Goal: Information Seeking & Learning: Learn about a topic

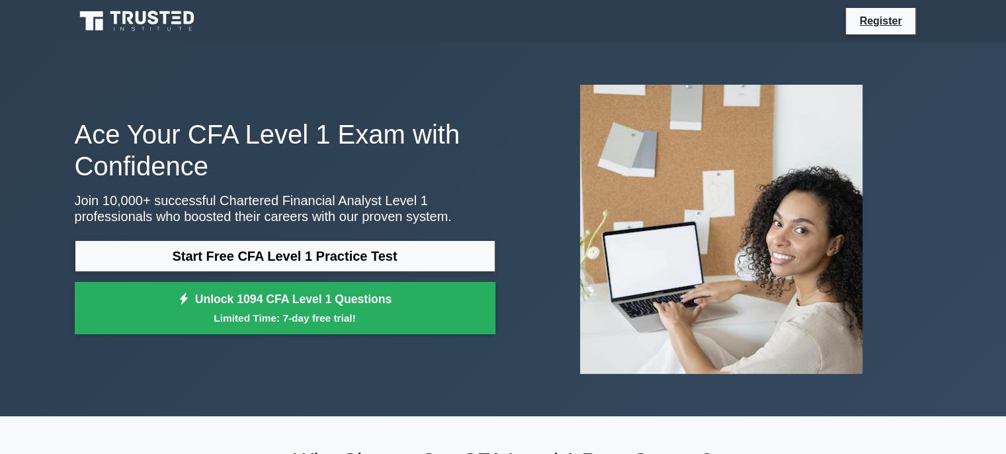
click at [230, 254] on link "Start Free CFA Level 1 Practice Test" at bounding box center [285, 256] width 421 height 32
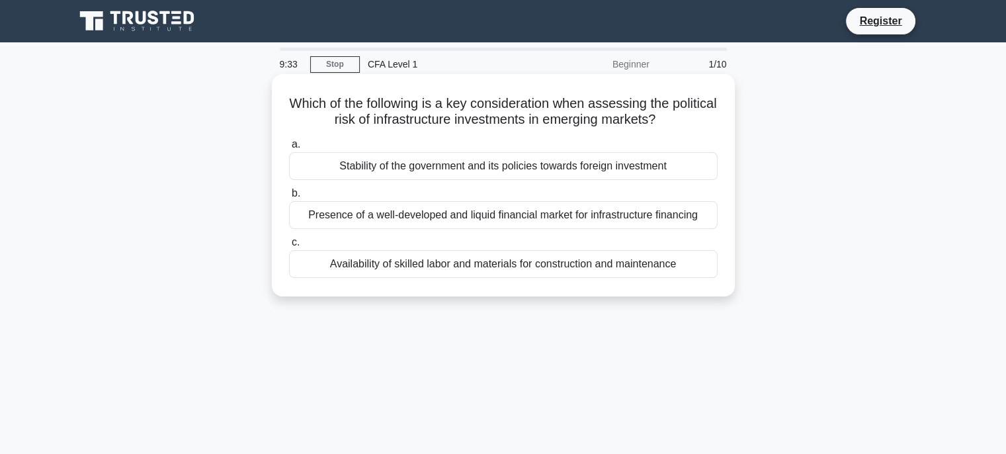
click at [397, 168] on div "Stability of the government and its policies towards foreign investment" at bounding box center [503, 166] width 429 height 28
click at [289, 149] on input "a. Stability of the government and its policies towards foreign investment" at bounding box center [289, 144] width 0 height 9
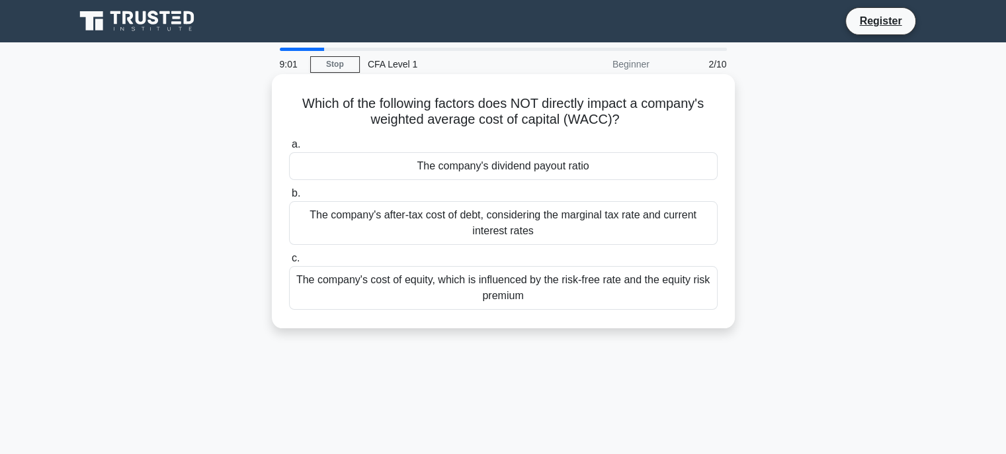
click at [677, 287] on div "The company's cost of equity, which is influenced by the risk-free rate and the…" at bounding box center [503, 288] width 429 height 44
click at [289, 263] on input "c. The company's cost of equity, which is influenced by the risk-free rate and …" at bounding box center [289, 258] width 0 height 9
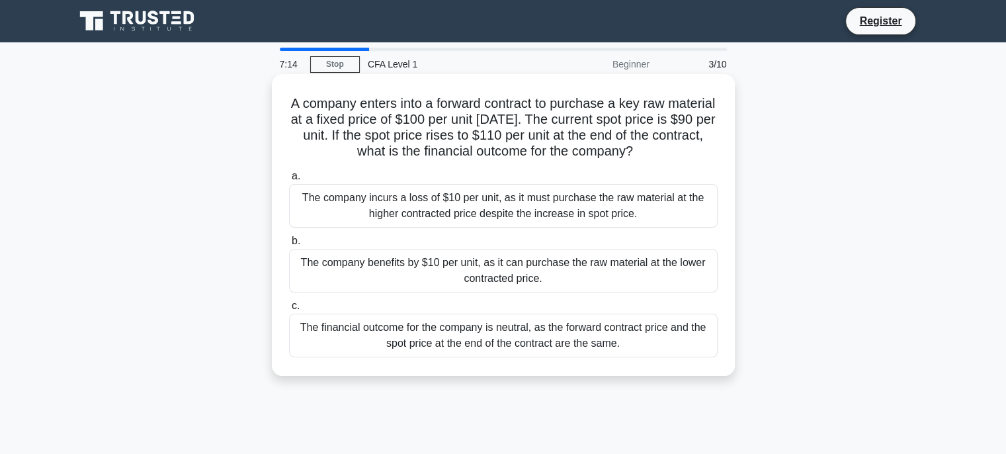
click at [655, 253] on div "The company benefits by $10 per unit, as it can purchase the raw material at th…" at bounding box center [503, 271] width 429 height 44
click at [289, 245] on input "b. The company benefits by $10 per unit, as it can purchase the raw material at…" at bounding box center [289, 241] width 0 height 9
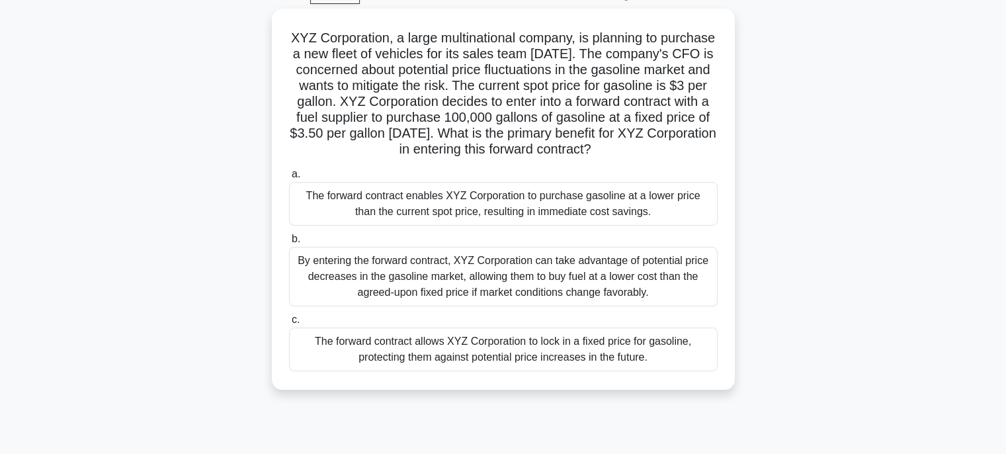
scroll to position [95, 0]
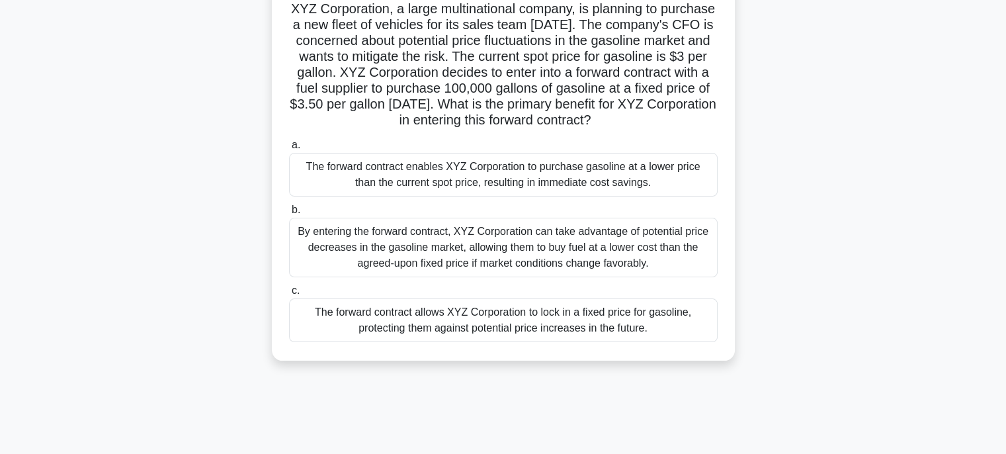
click at [634, 259] on div "By entering the forward contract, XYZ Corporation can take advantage of potenti…" at bounding box center [503, 248] width 429 height 60
click at [289, 214] on input "b. By entering the forward contract, XYZ Corporation can take advantage of pote…" at bounding box center [289, 210] width 0 height 9
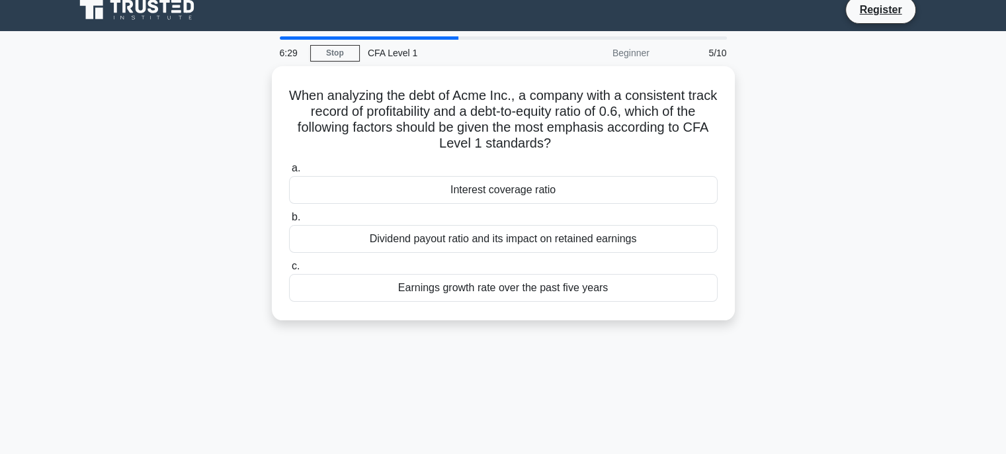
scroll to position [0, 0]
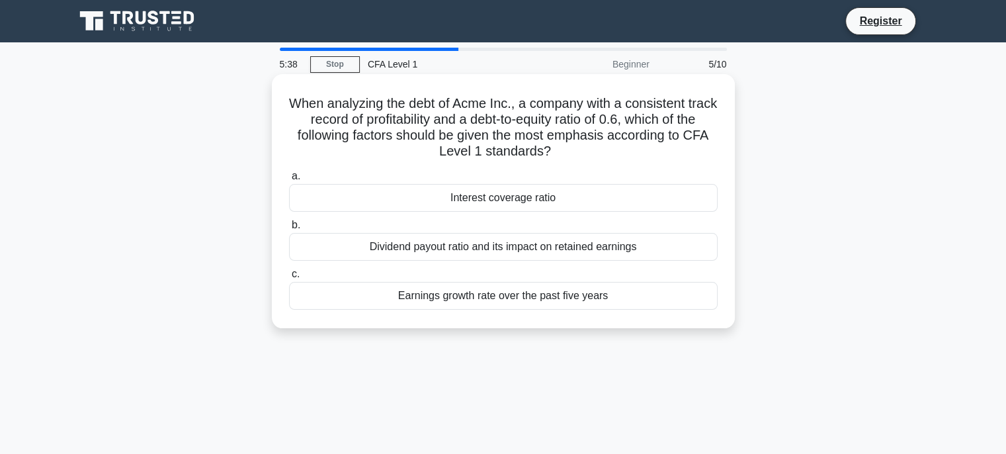
click at [643, 290] on div "Earnings growth rate over the past five years" at bounding box center [503, 296] width 429 height 28
click at [289, 278] on input "c. Earnings growth rate over the past five years" at bounding box center [289, 274] width 0 height 9
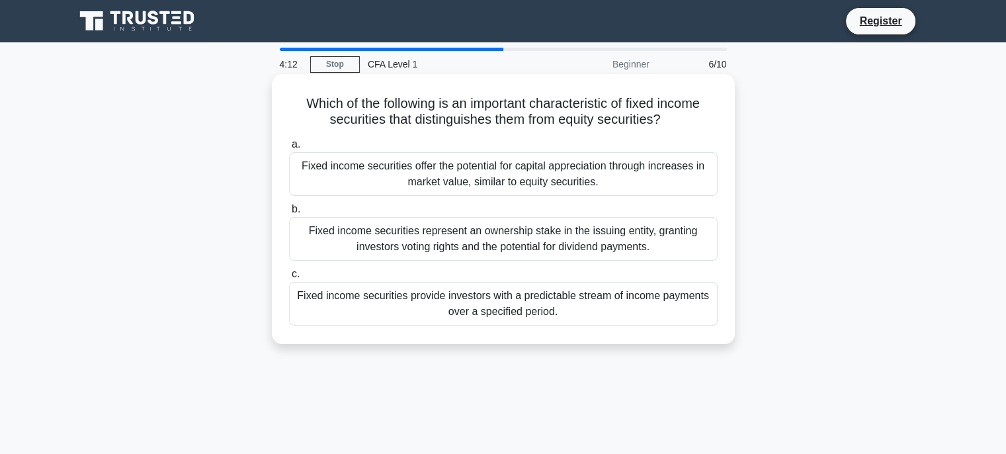
click at [680, 306] on div "Fixed income securities provide investors with a predictable stream of income p…" at bounding box center [503, 304] width 429 height 44
click at [289, 278] on input "c. Fixed income securities provide investors with a predictable stream of incom…" at bounding box center [289, 274] width 0 height 9
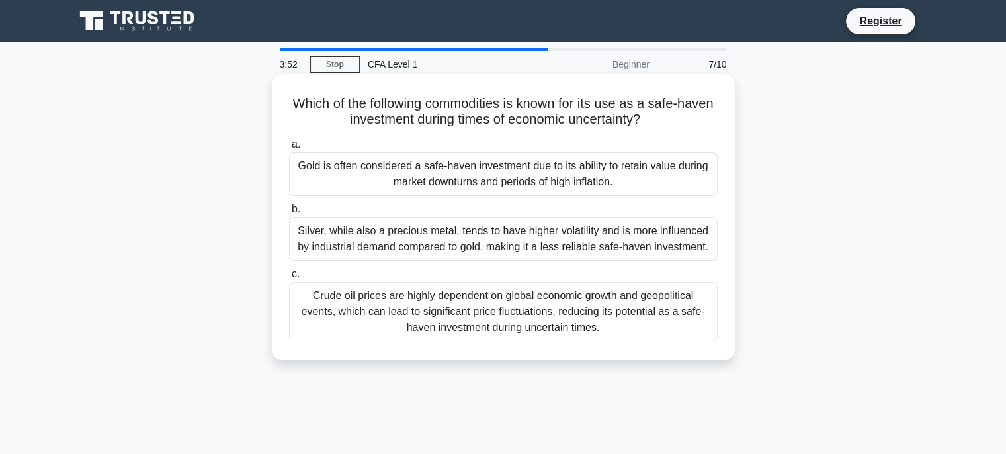
click at [651, 168] on div "Gold is often considered a safe-haven investment due to its ability to retain v…" at bounding box center [503, 174] width 429 height 44
click at [289, 149] on input "a. Gold is often considered a safe-haven investment due to its ability to retai…" at bounding box center [289, 144] width 0 height 9
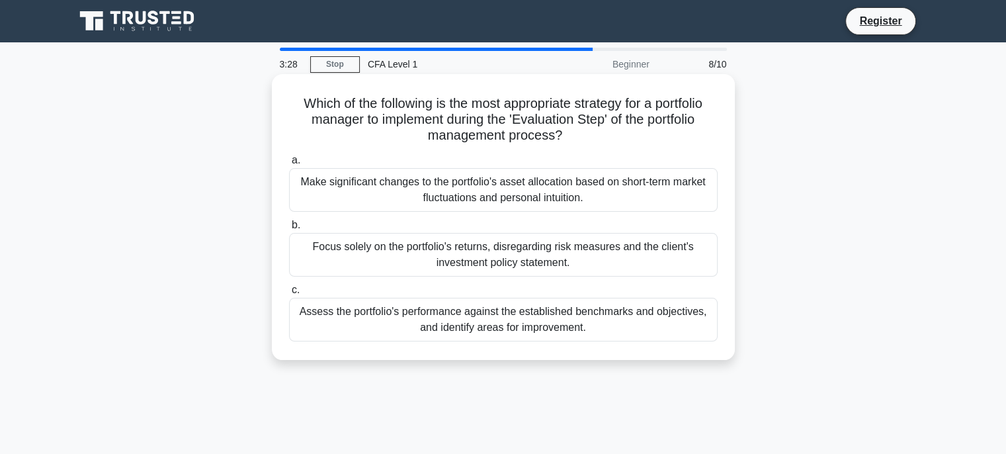
click at [675, 251] on div "Focus solely on the portfolio's returns, disregarding risk measures and the cli…" at bounding box center [503, 255] width 429 height 44
click at [289, 230] on input "b. Focus solely on the portfolio's returns, disregarding risk measures and the …" at bounding box center [289, 225] width 0 height 9
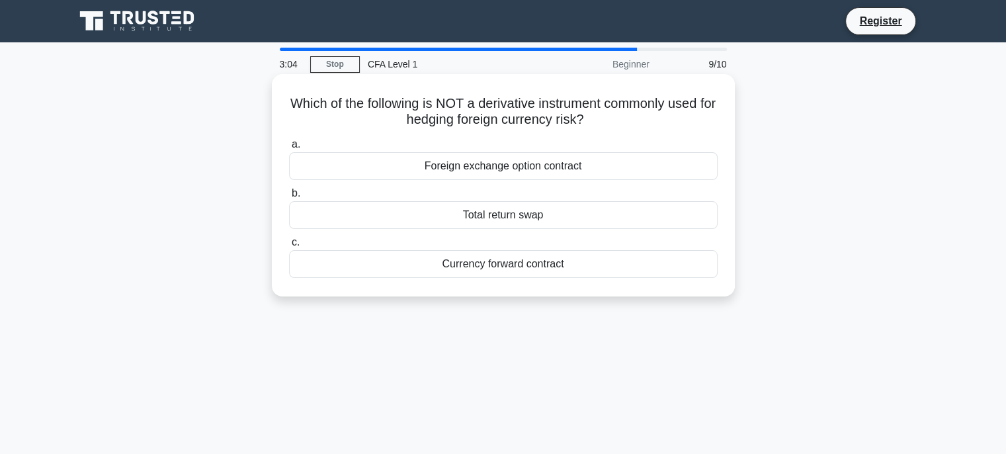
click at [684, 176] on div "Foreign exchange option contract" at bounding box center [503, 166] width 429 height 28
click at [289, 149] on input "a. Foreign exchange option contract" at bounding box center [289, 144] width 0 height 9
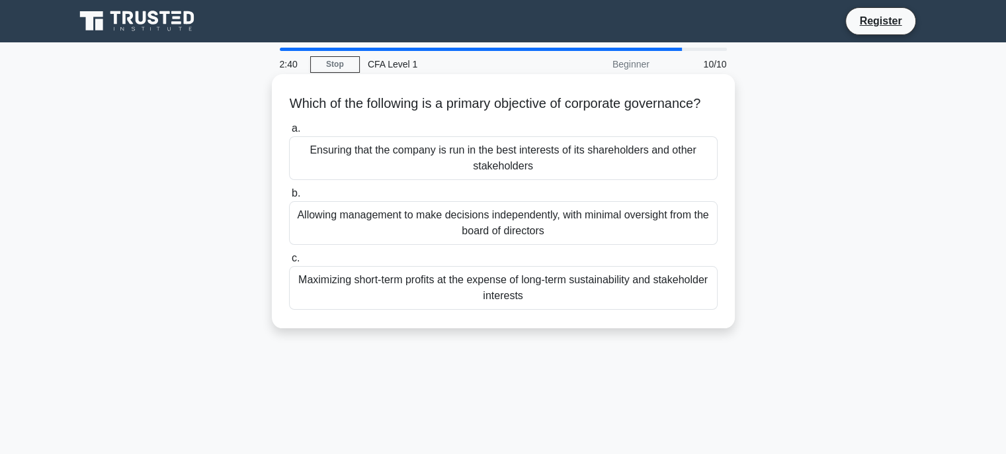
click at [663, 224] on div "Allowing management to make decisions independently, with minimal oversight fro…" at bounding box center [503, 223] width 429 height 44
click at [289, 198] on input "b. Allowing management to make decisions independently, with minimal oversight …" at bounding box center [289, 193] width 0 height 9
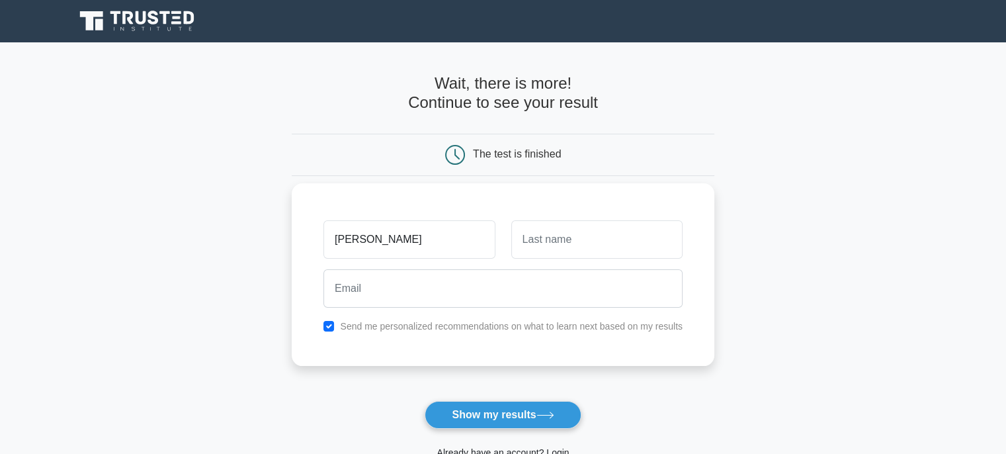
type input "ishan"
click at [577, 233] on input "text" at bounding box center [596, 239] width 171 height 38
type input "puri"
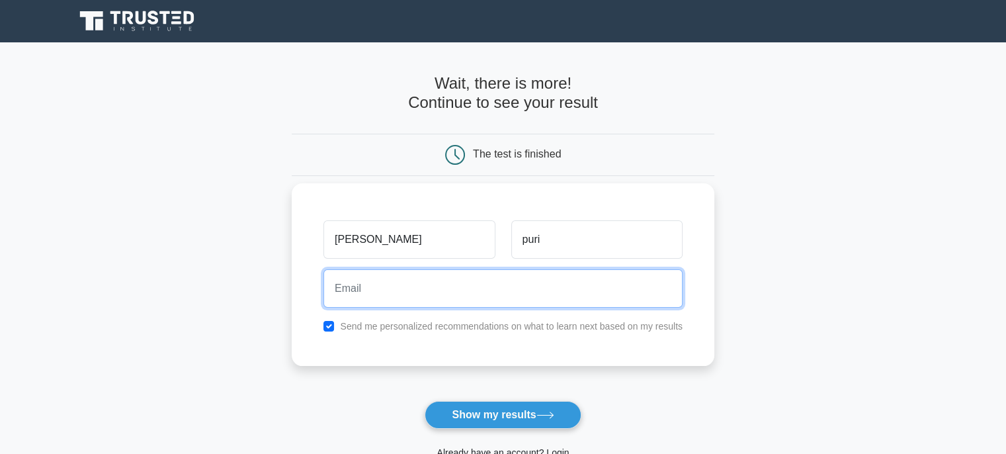
click at [545, 291] on input "email" at bounding box center [502, 288] width 359 height 38
type input "ishanpuri444@gmail.com"
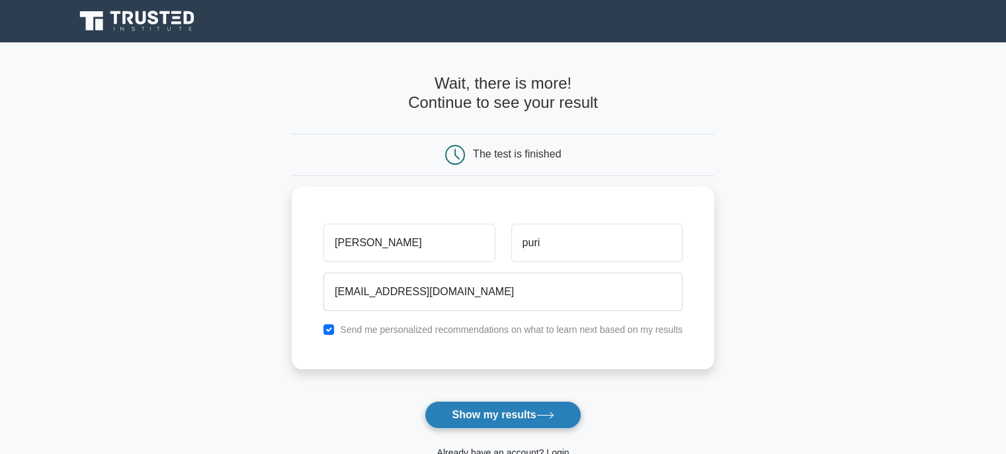
click at [505, 423] on button "Show my results" at bounding box center [503, 415] width 156 height 28
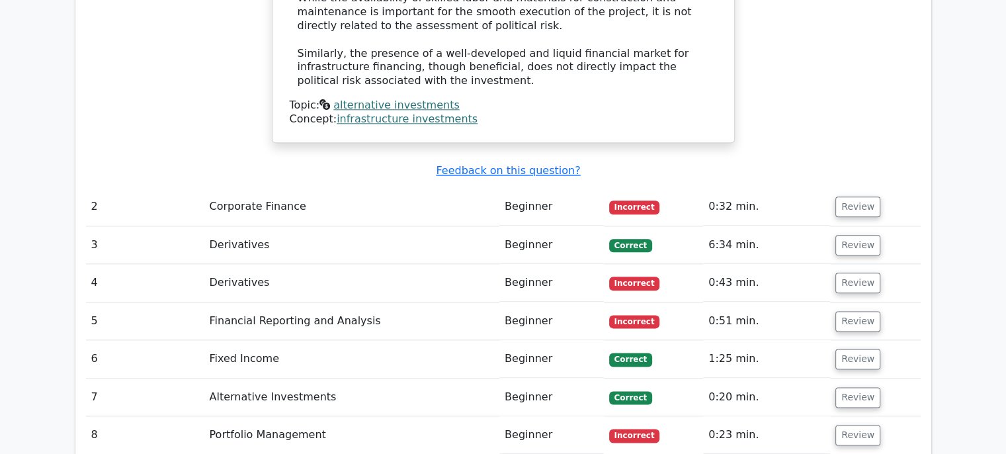
scroll to position [1591, 0]
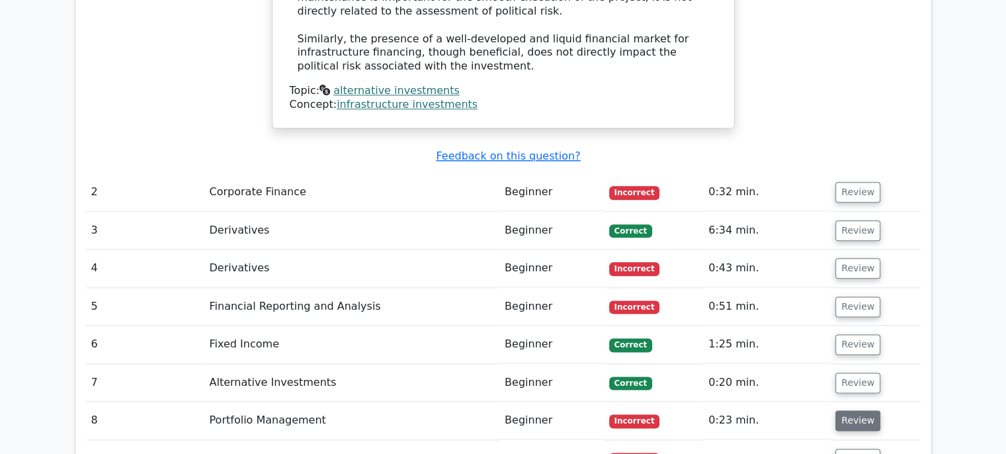
click at [866, 410] on button "Review" at bounding box center [857, 420] width 45 height 21
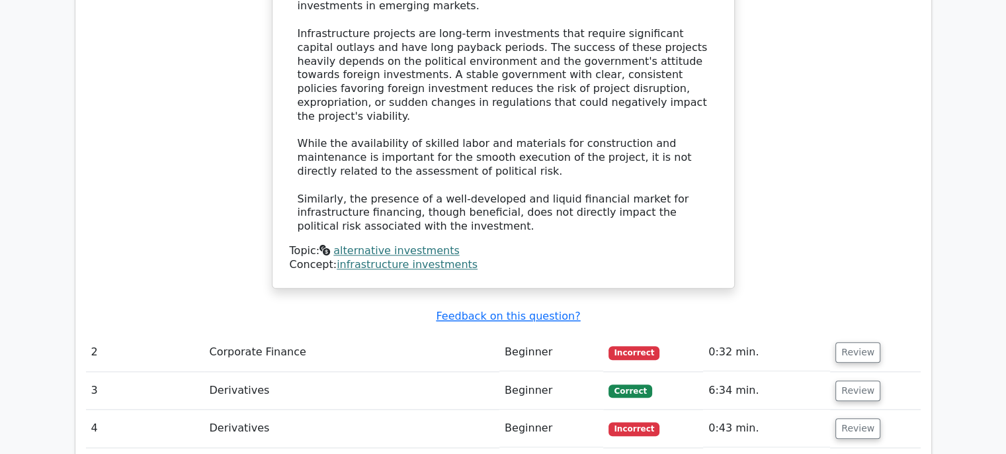
scroll to position [1410, 0]
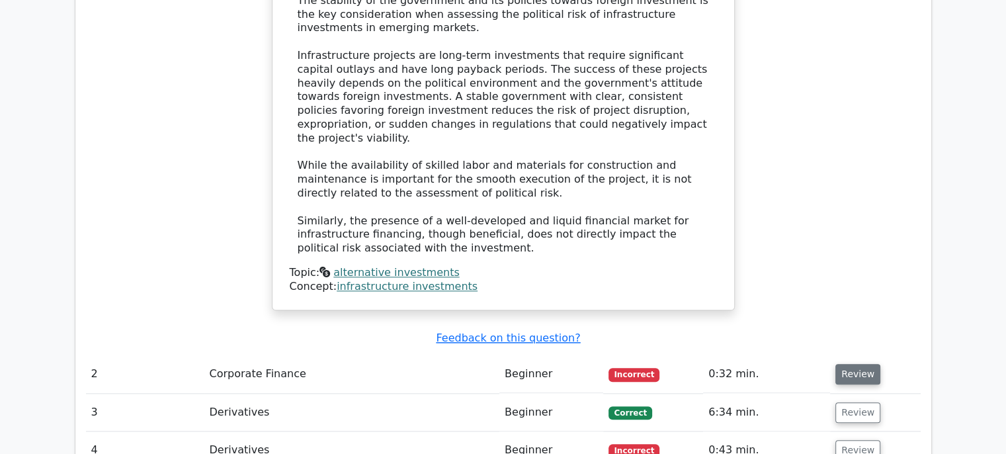
click at [857, 364] on button "Review" at bounding box center [857, 374] width 45 height 21
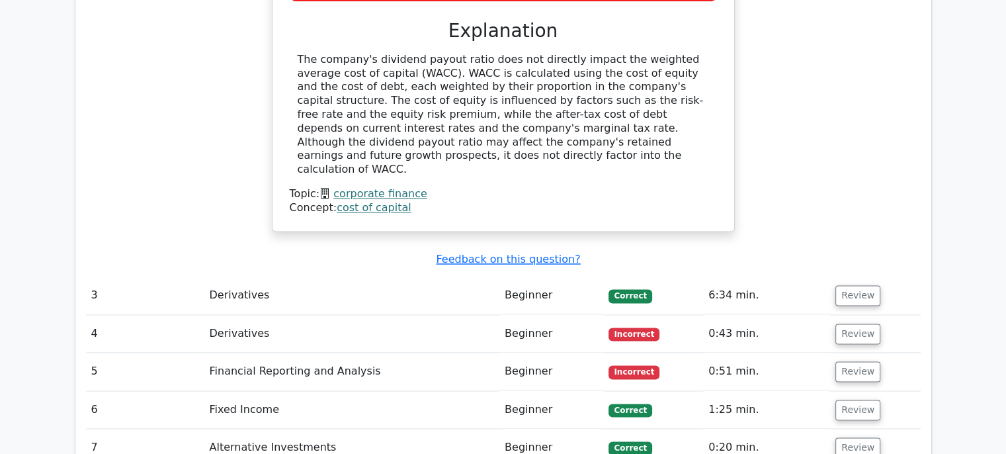
scroll to position [2035, 0]
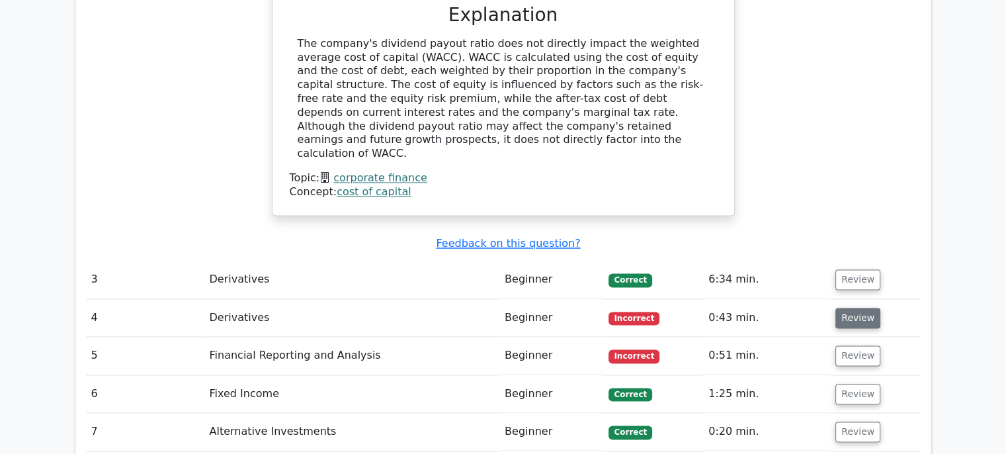
click at [860, 308] on button "Review" at bounding box center [857, 318] width 45 height 21
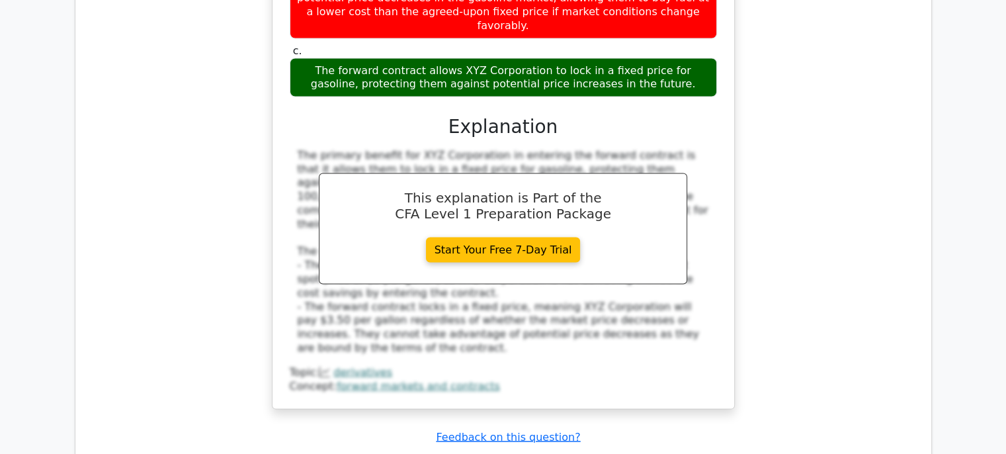
scroll to position [2676, 0]
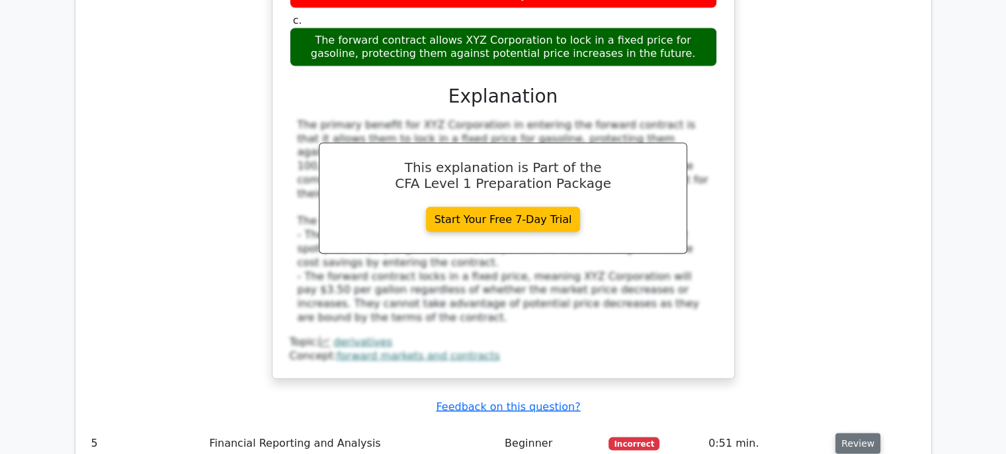
click at [843, 433] on button "Review" at bounding box center [857, 443] width 45 height 21
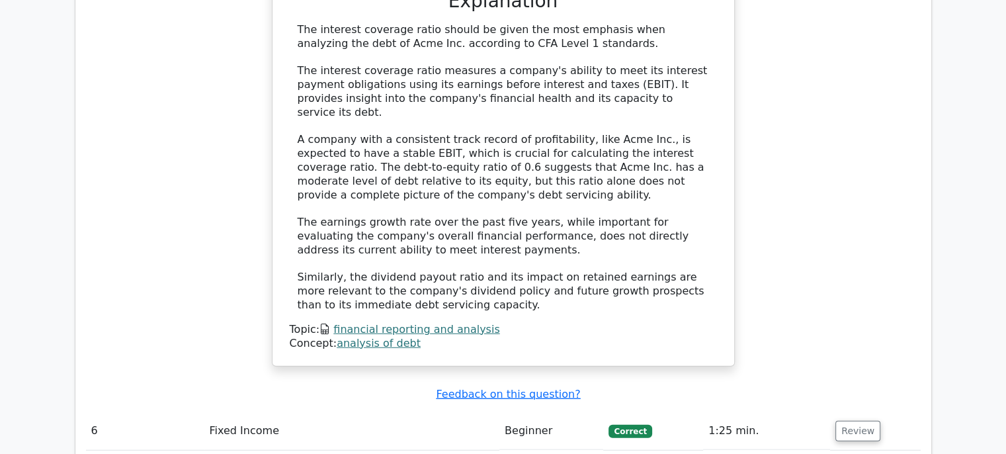
scroll to position [3429, 0]
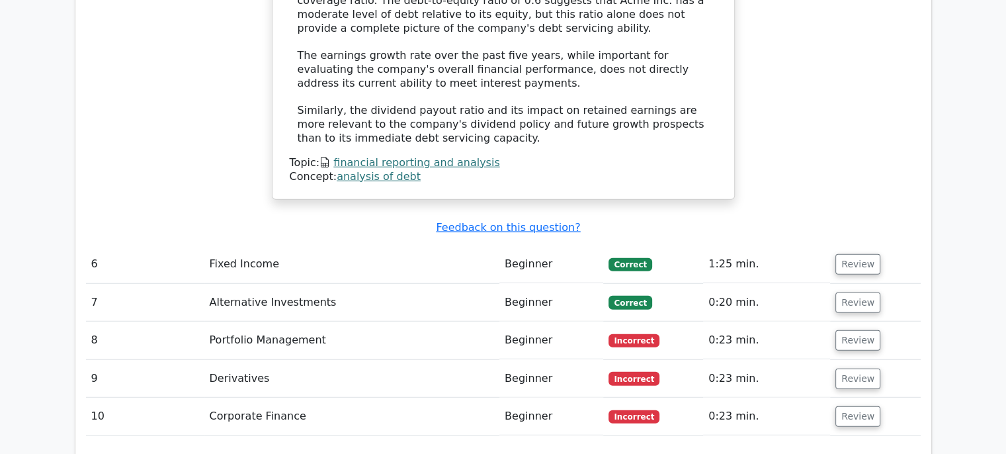
scroll to position [3575, 0]
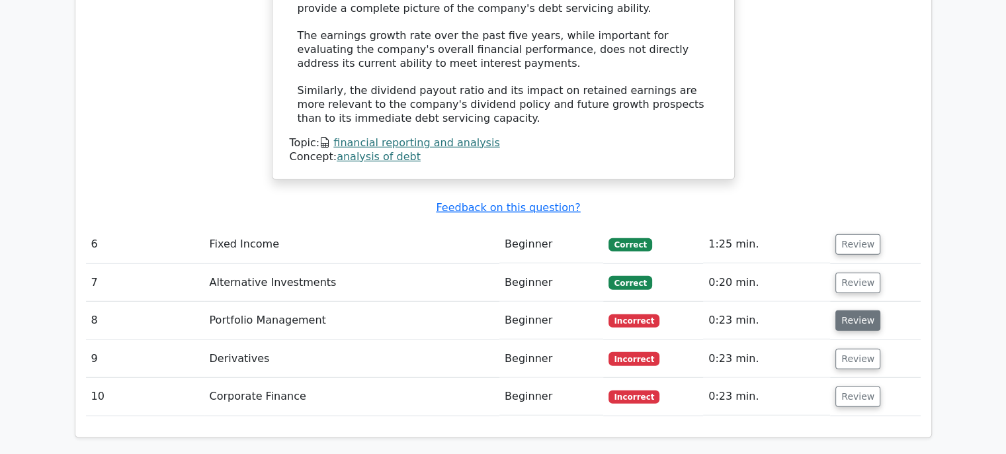
click at [851, 310] on button "Review" at bounding box center [857, 320] width 45 height 21
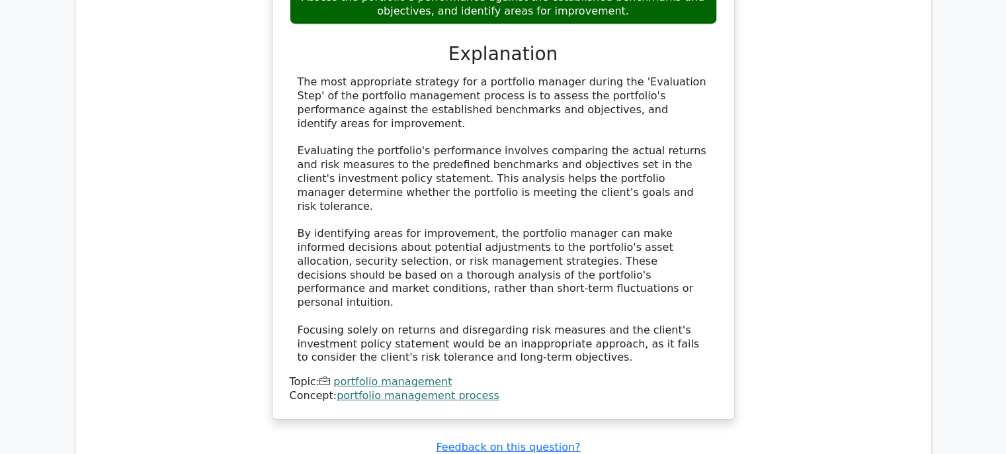
scroll to position [4166, 0]
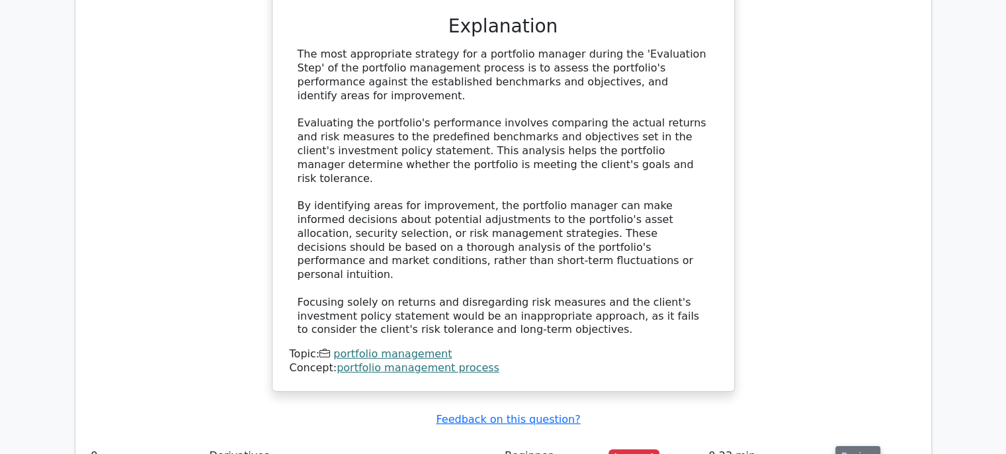
click at [857, 446] on button "Review" at bounding box center [857, 456] width 45 height 21
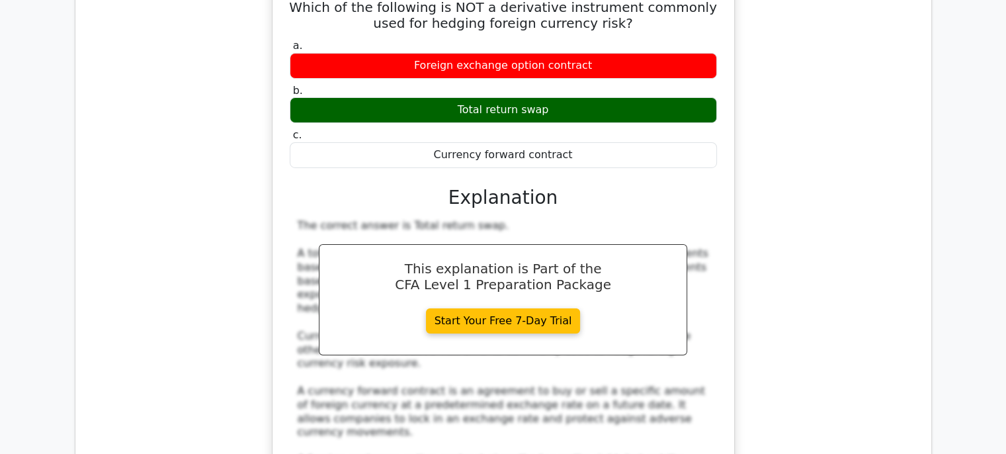
scroll to position [4688, 0]
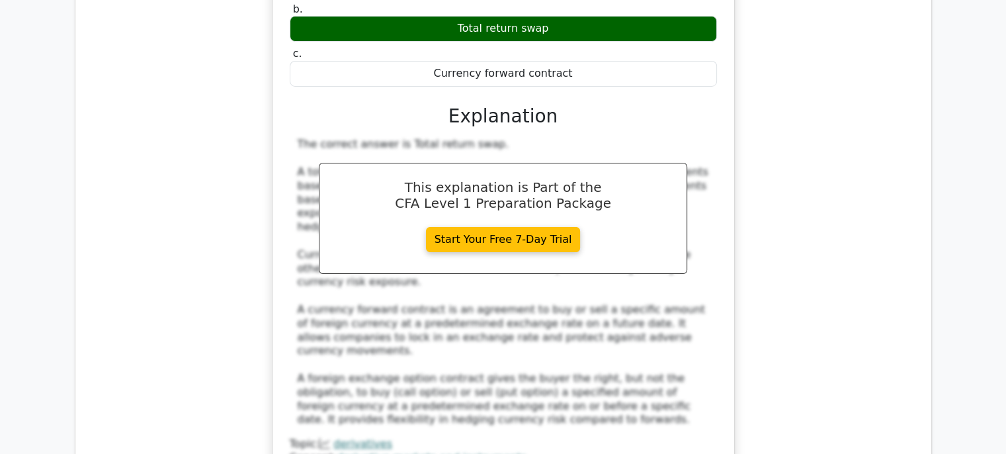
scroll to position [4922, 0]
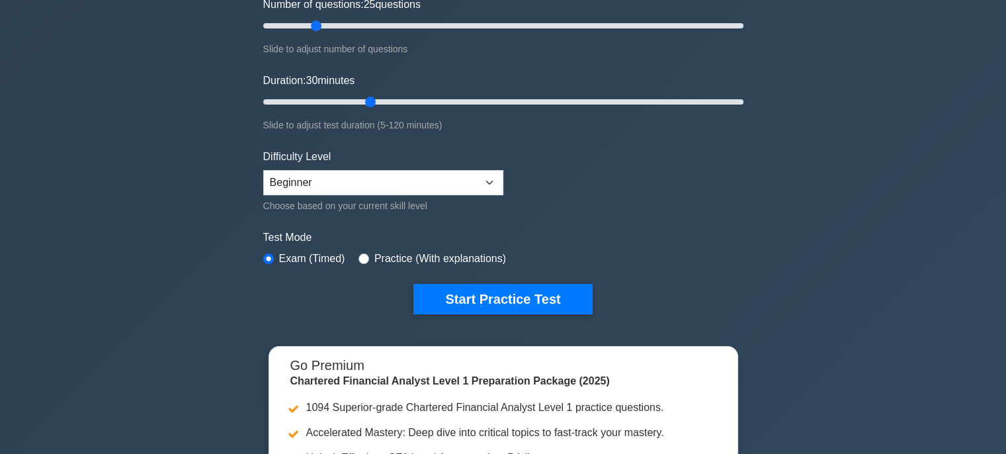
scroll to position [185, 0]
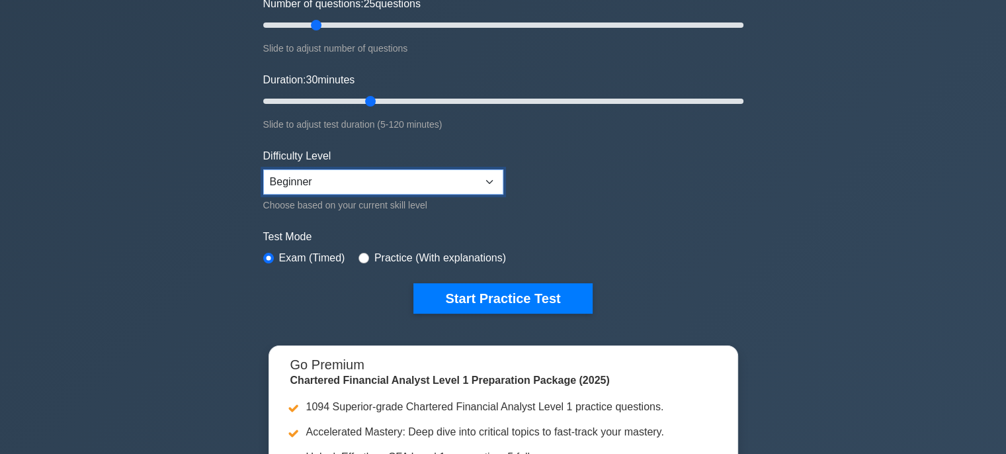
click at [331, 181] on select "Beginner Intermediate Expert" at bounding box center [383, 181] width 240 height 25
click at [227, 231] on div "Chartered Financial Analyst Level 1 Customize Your Next Practice Test Topics Qu…" at bounding box center [503, 246] width 1006 height 779
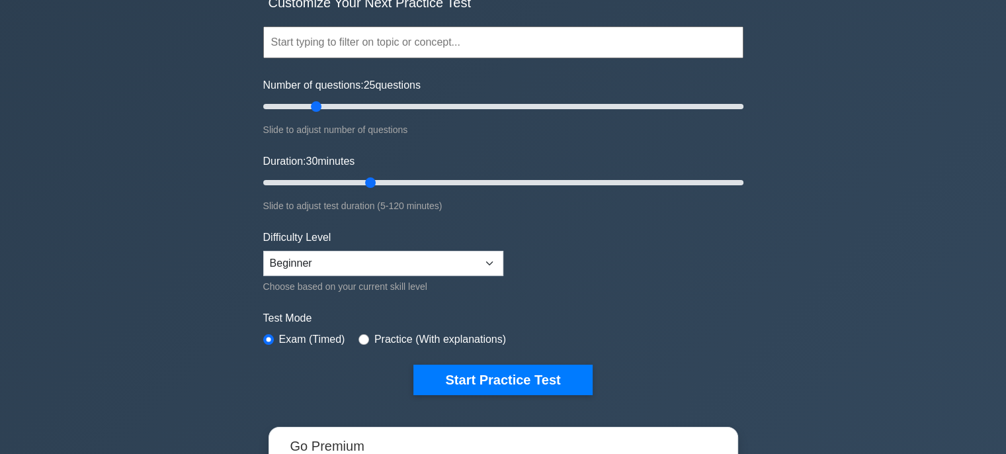
scroll to position [0, 0]
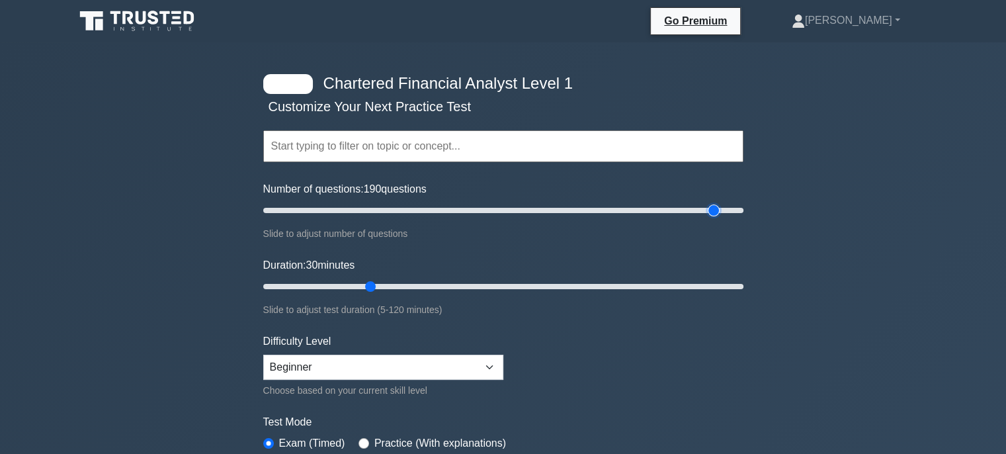
drag, startPoint x: 312, startPoint y: 209, endPoint x: 710, endPoint y: 197, distance: 398.4
click at [710, 202] on input "Number of questions: 190 questions" at bounding box center [503, 210] width 480 height 16
drag, startPoint x: 714, startPoint y: 210, endPoint x: 280, endPoint y: 268, distance: 437.1
type input "10"
click at [280, 218] on input "Number of questions: 10 questions" at bounding box center [503, 210] width 480 height 16
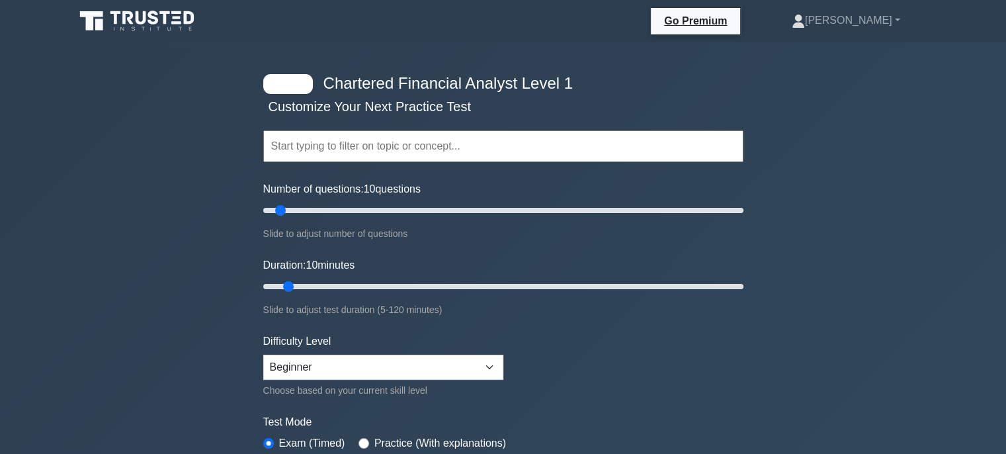
drag, startPoint x: 373, startPoint y: 284, endPoint x: 281, endPoint y: 296, distance: 92.7
type input "10"
click at [281, 294] on input "Duration: 10 minutes" at bounding box center [503, 286] width 480 height 16
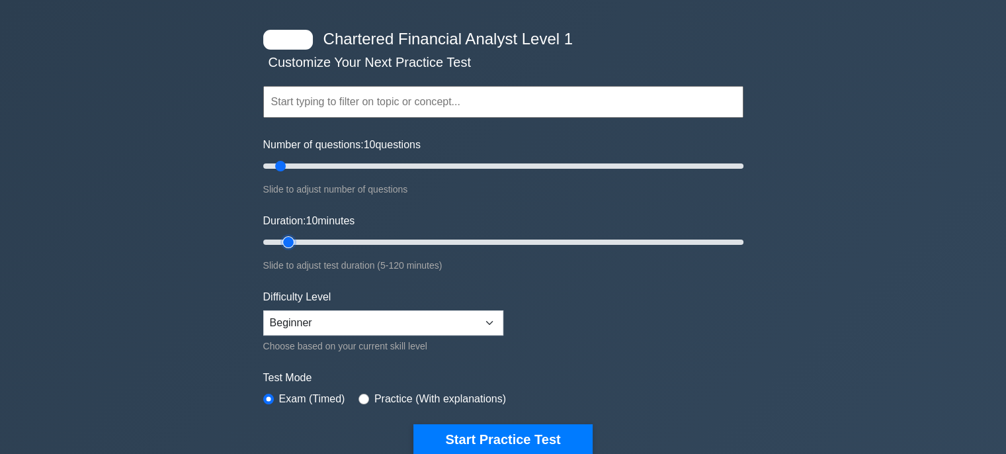
scroll to position [233, 0]
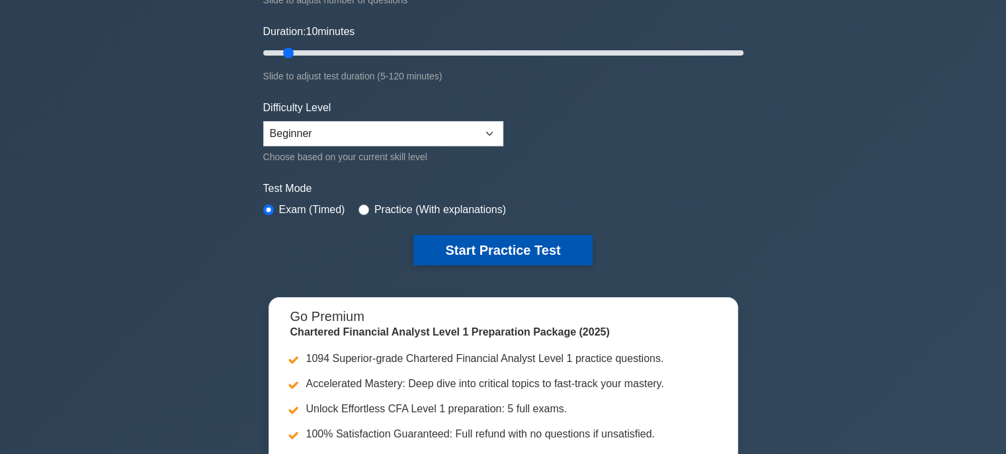
click at [489, 251] on button "Start Practice Test" at bounding box center [502, 250] width 179 height 30
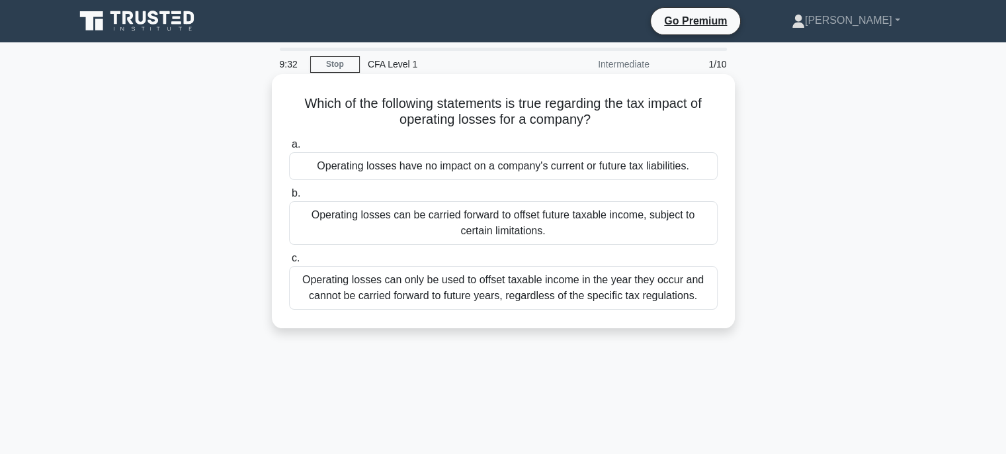
click at [681, 307] on div "Operating losses can only be used to offset taxable income in the year they occ…" at bounding box center [503, 288] width 429 height 44
click at [289, 263] on input "c. Operating losses can only be used to offset taxable income in the year they …" at bounding box center [289, 258] width 0 height 9
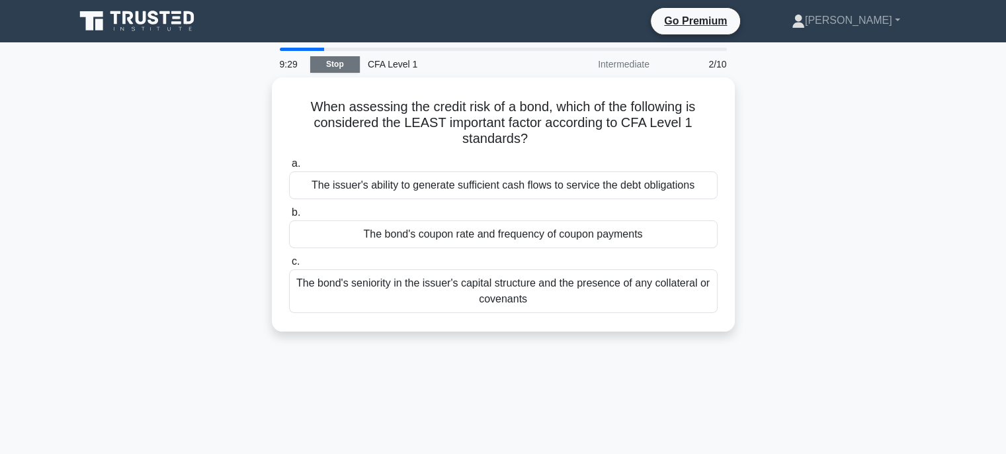
click at [332, 58] on link "Stop" at bounding box center [335, 64] width 50 height 17
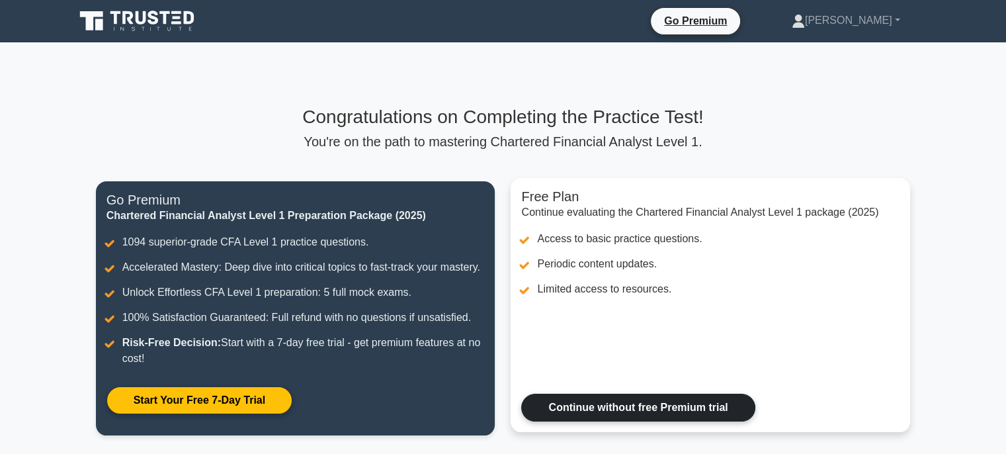
click at [591, 409] on link "Continue without free Premium trial" at bounding box center [637, 408] width 233 height 28
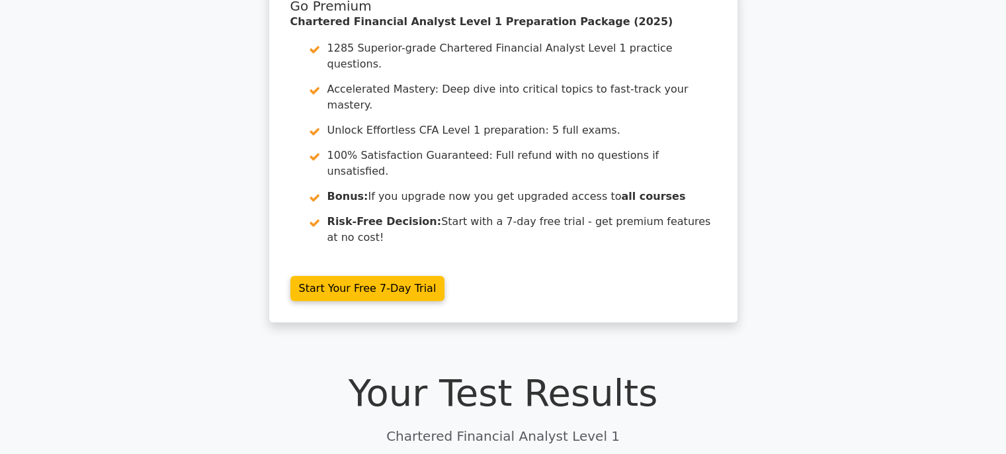
scroll to position [247, 0]
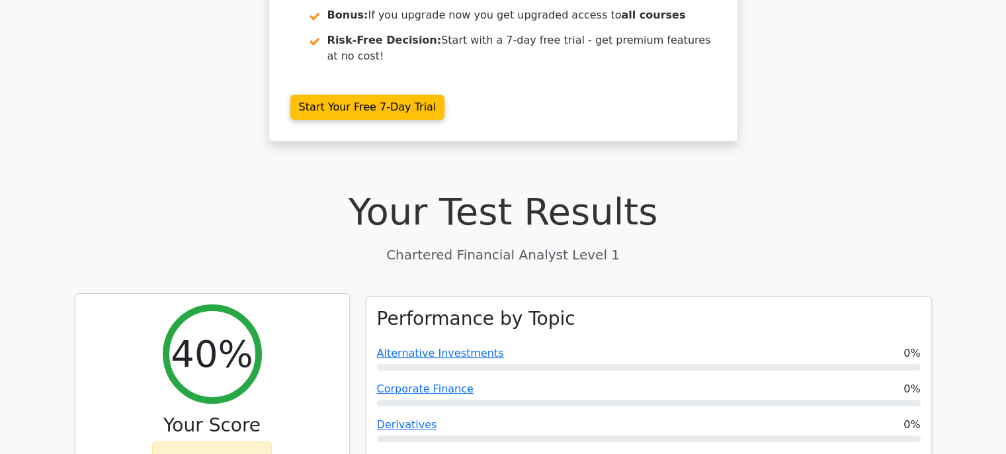
click at [171, 453] on icon at bounding box center [168, 459] width 11 height 11
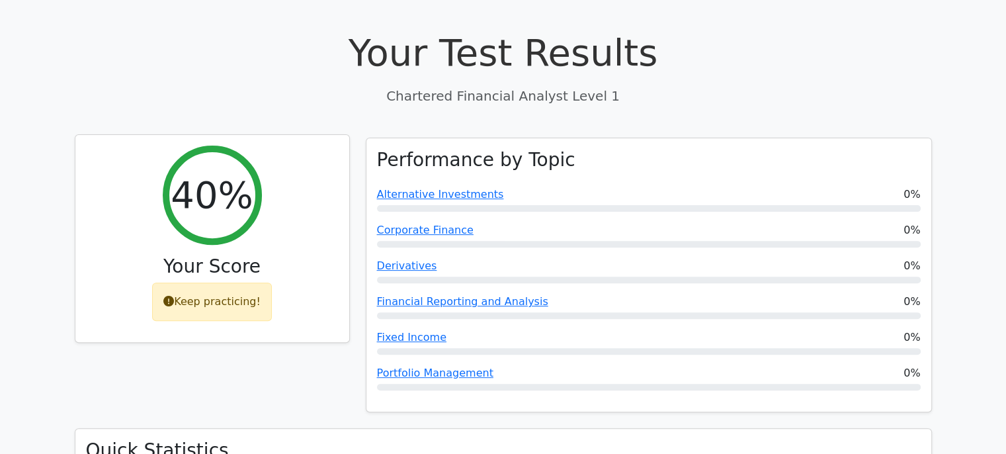
scroll to position [409, 0]
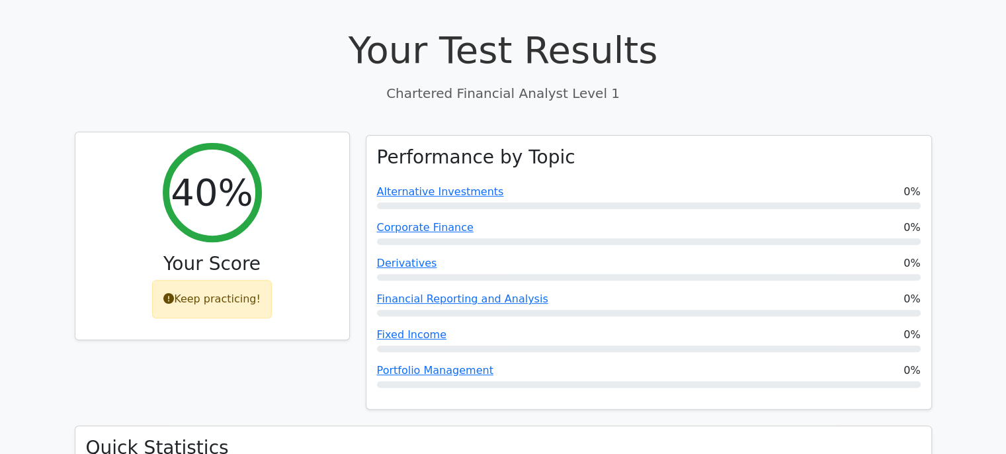
click at [216, 280] on div "Keep practicing!" at bounding box center [212, 299] width 120 height 38
click at [174, 293] on icon at bounding box center [168, 298] width 11 height 11
drag, startPoint x: 251, startPoint y: 78, endPoint x: 215, endPoint y: 115, distance: 51.9
click at [215, 132] on div "40% Your Score Keep practicing!" at bounding box center [212, 236] width 274 height 208
click at [215, 170] on h2 "40%" at bounding box center [212, 192] width 82 height 44
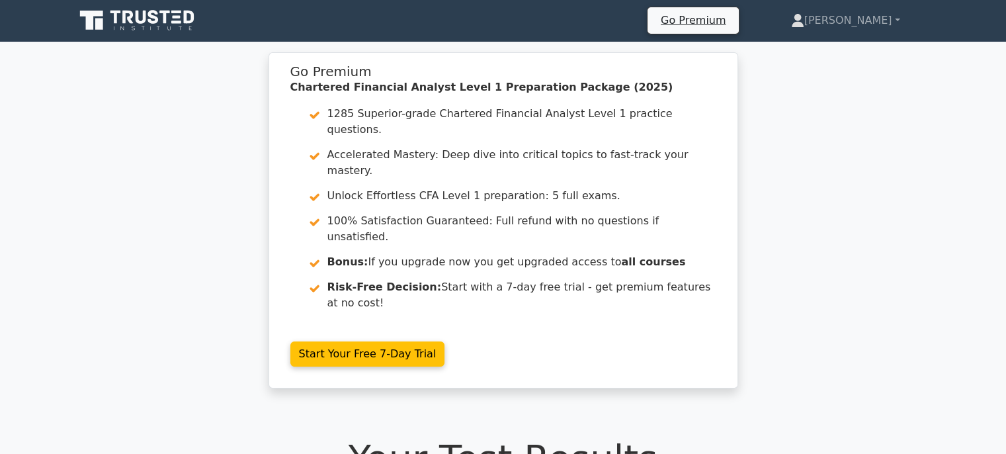
scroll to position [0, 0]
